Goal: Task Accomplishment & Management: Manage account settings

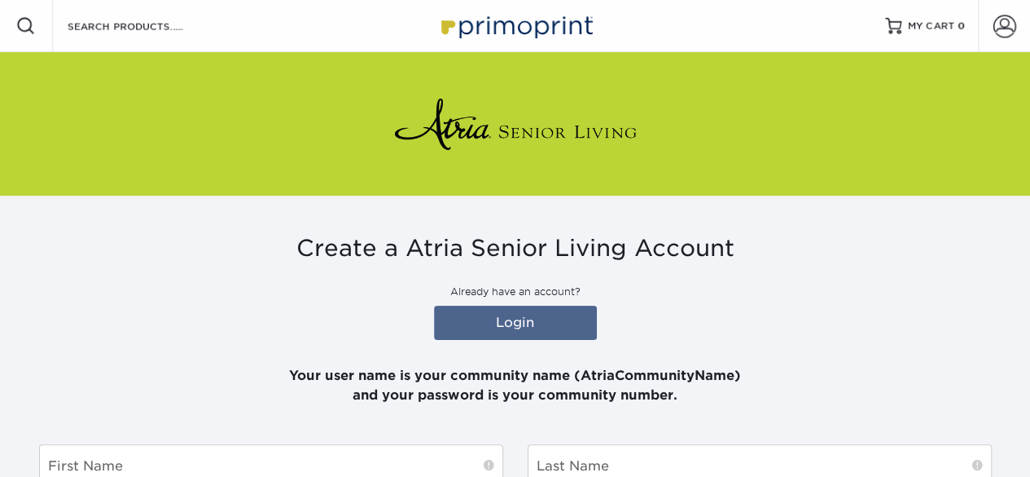
type input "[PERSON_NAME][EMAIL_ADDRESS][PERSON_NAME][DOMAIN_NAME]"
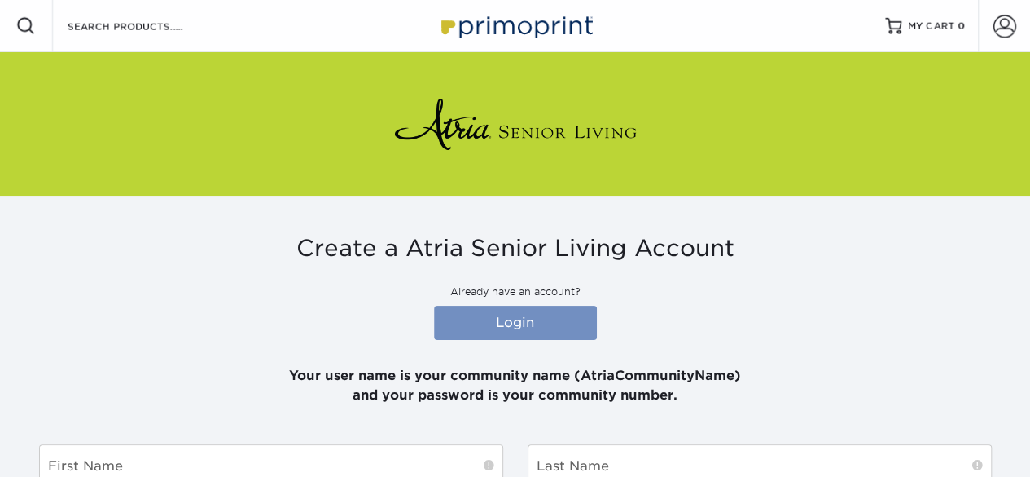
click at [556, 322] on link "Login" at bounding box center [515, 322] width 163 height 34
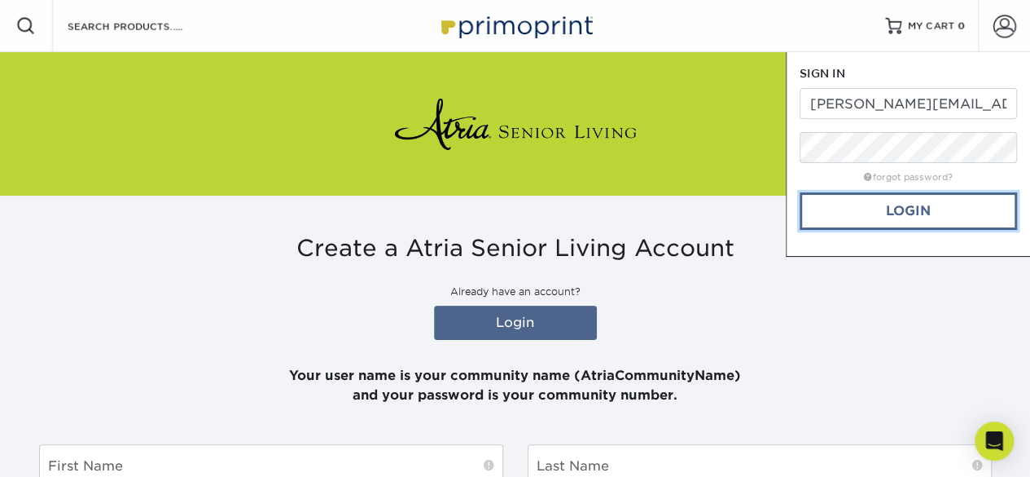
click at [872, 210] on link "Login" at bounding box center [908, 210] width 217 height 37
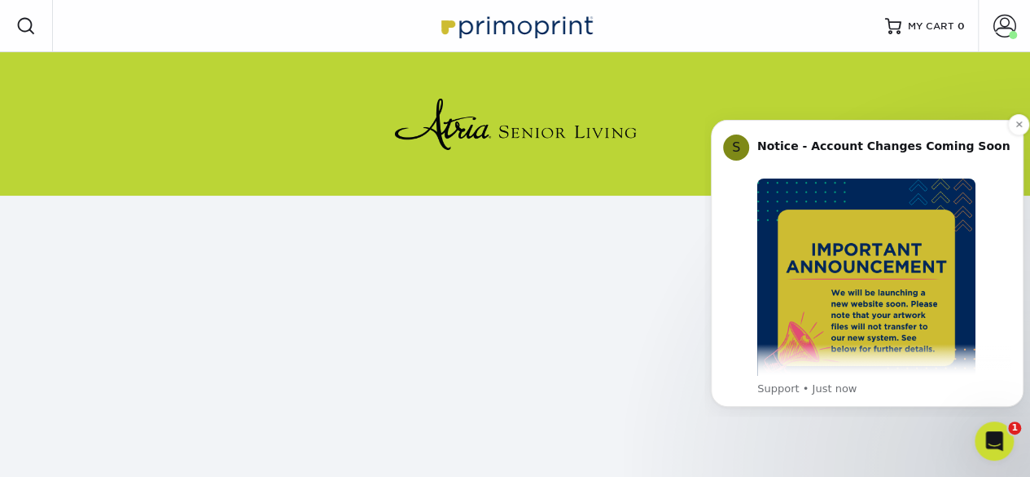
click at [1010, 169] on div "Notice - Account Changes Coming Soon ​" at bounding box center [885, 154] width 254 height 32
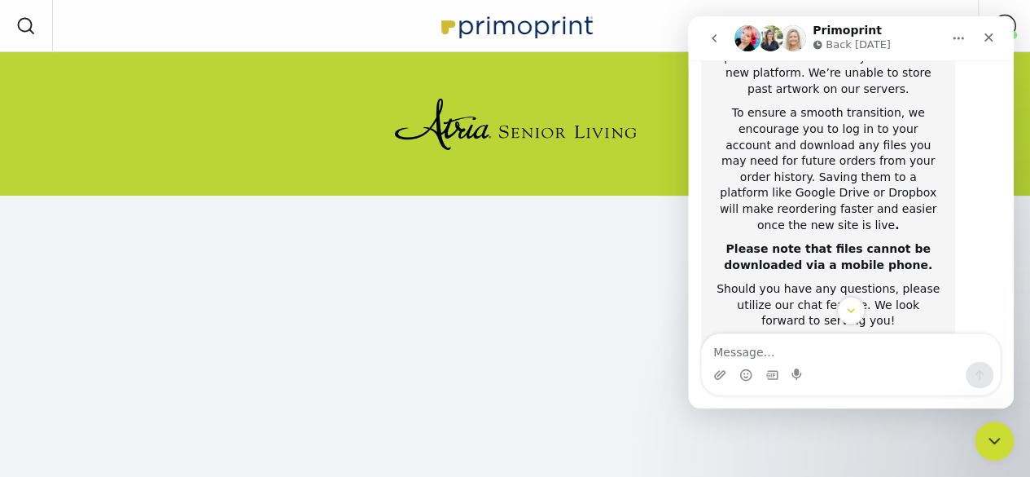
scroll to position [439, 0]
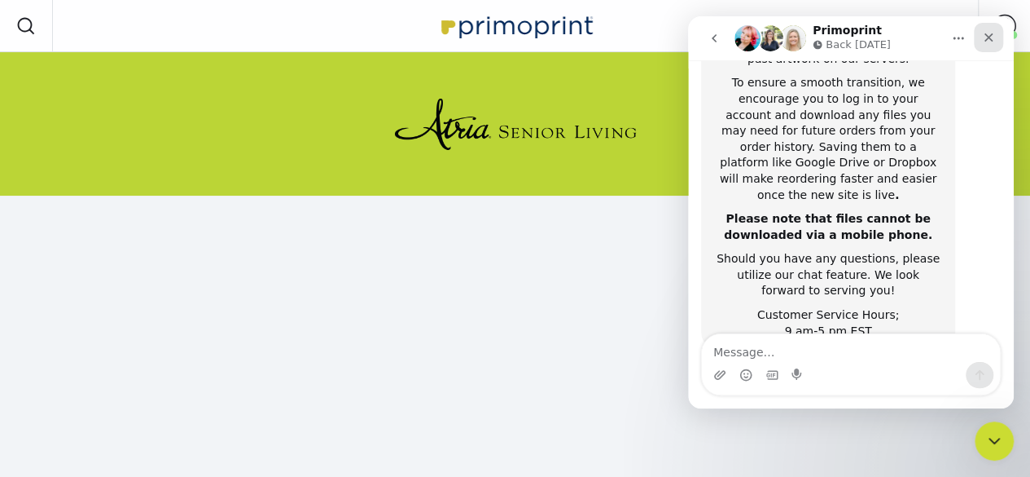
click at [1002, 42] on div "Close" at bounding box center [988, 37] width 29 height 29
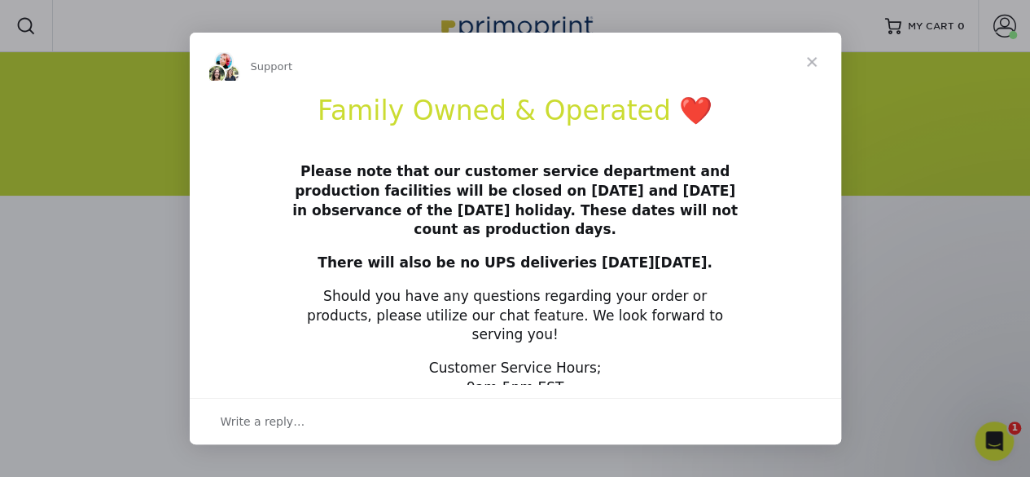
click at [804, 61] on span "Close" at bounding box center [812, 62] width 59 height 59
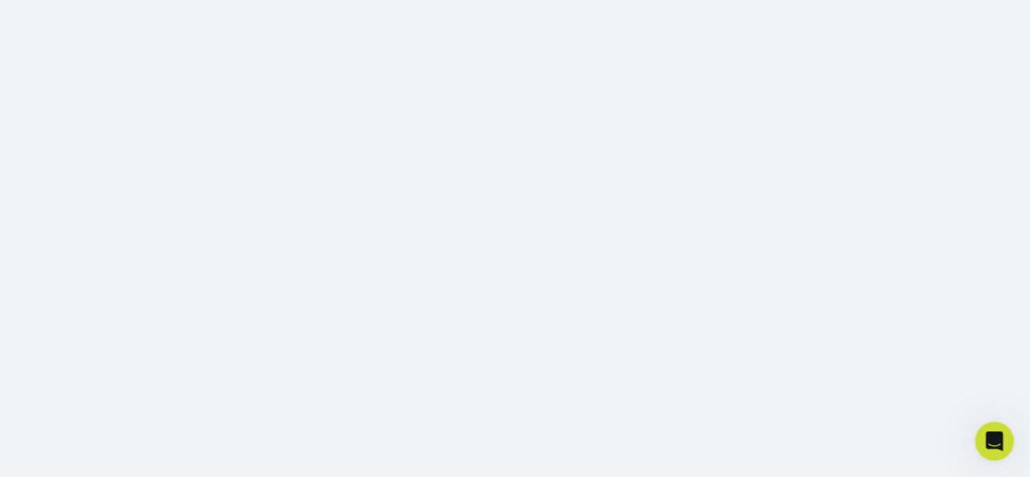
scroll to position [279, 0]
